Goal: Go to known website: Go to known website

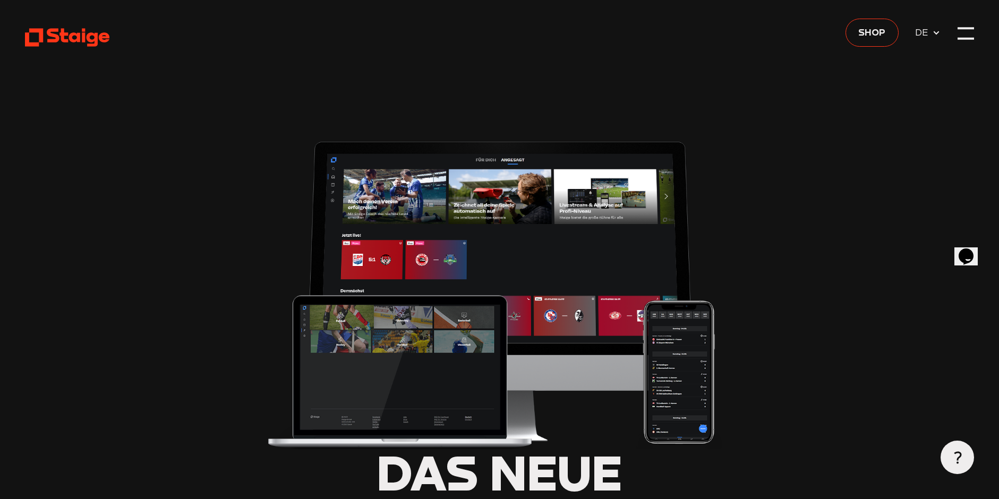
type input "0.8"
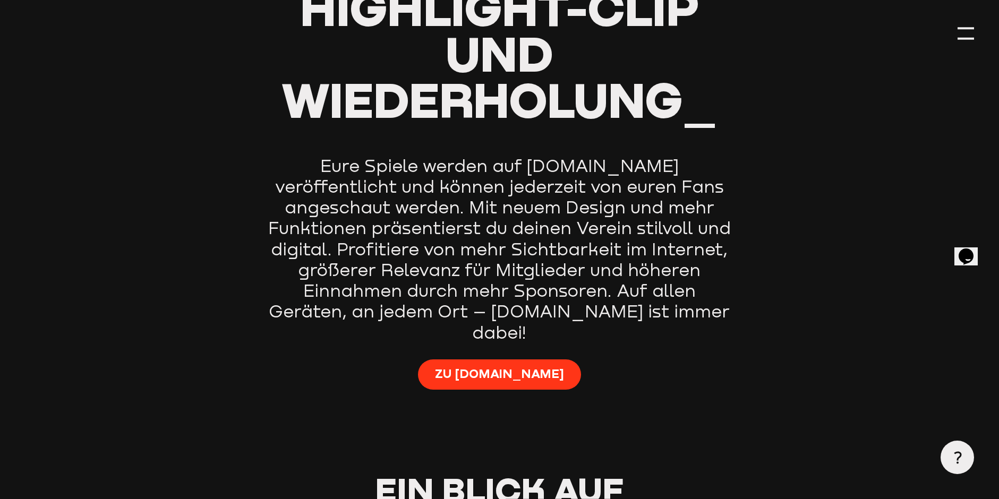
scroll to position [637, 0]
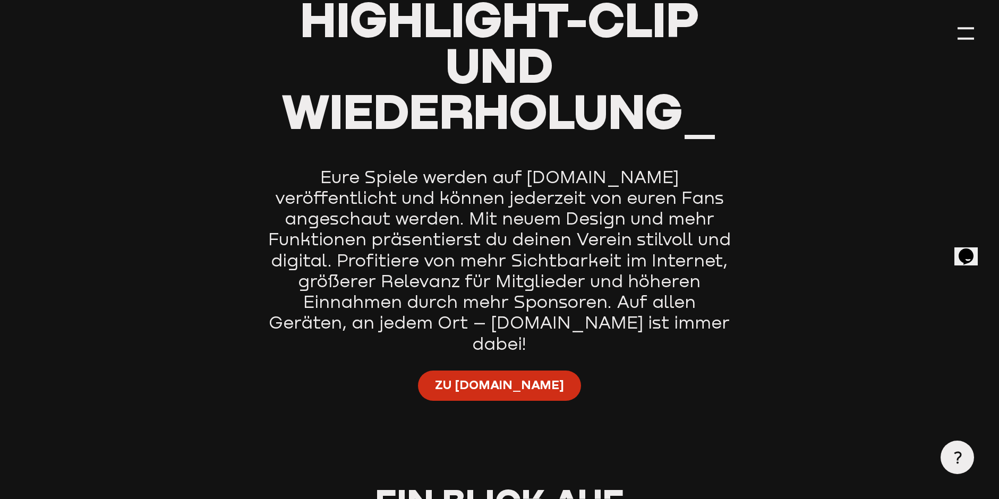
click at [484, 376] on span "Zu Staige.tv" at bounding box center [499, 384] width 129 height 16
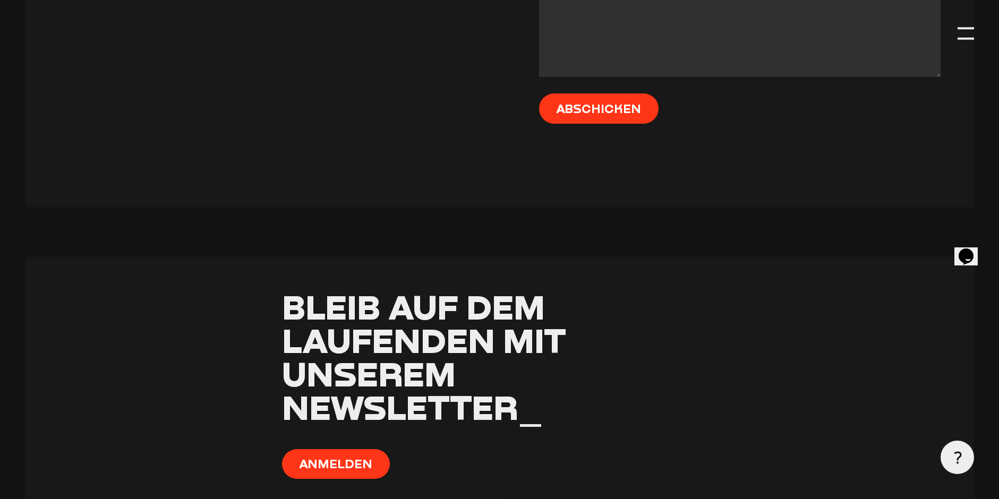
scroll to position [4981, 0]
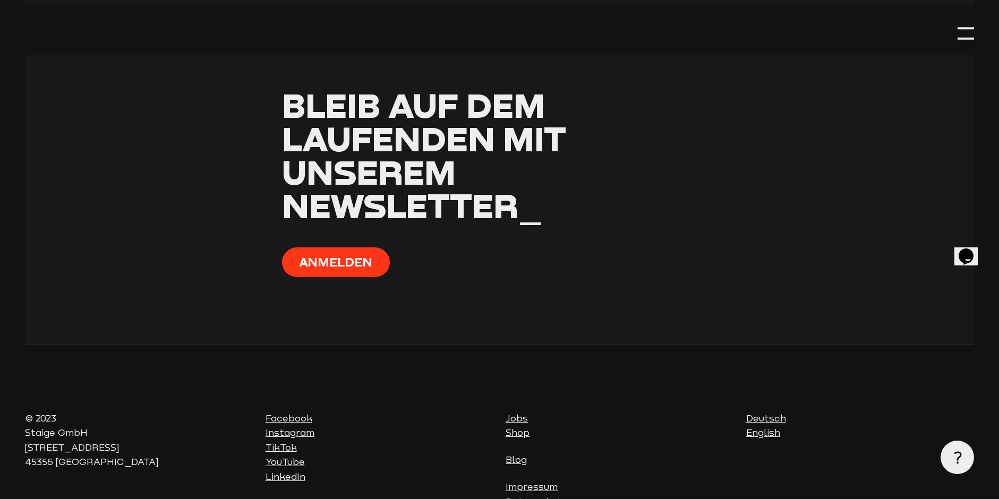
click at [752, 413] on link "Deutsch" at bounding box center [766, 418] width 40 height 11
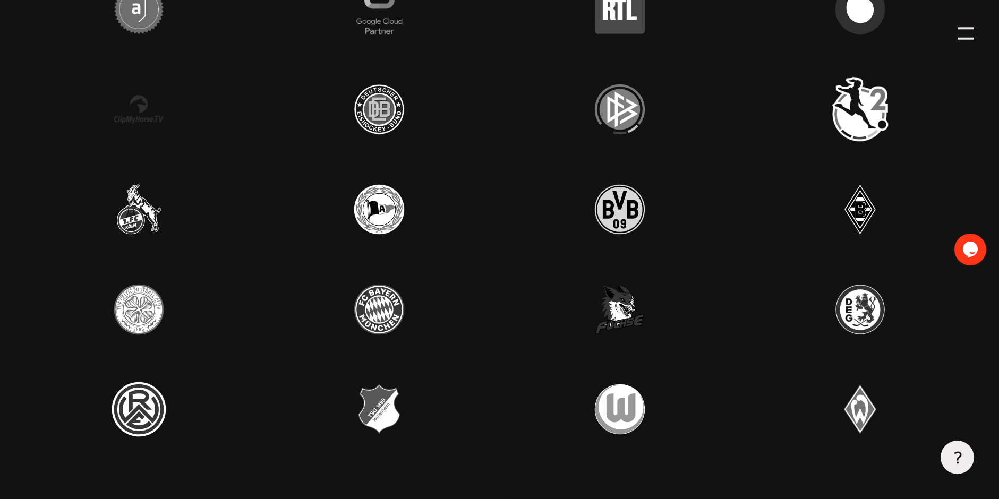
scroll to position [3345, 0]
